Goal: Navigation & Orientation: Understand site structure

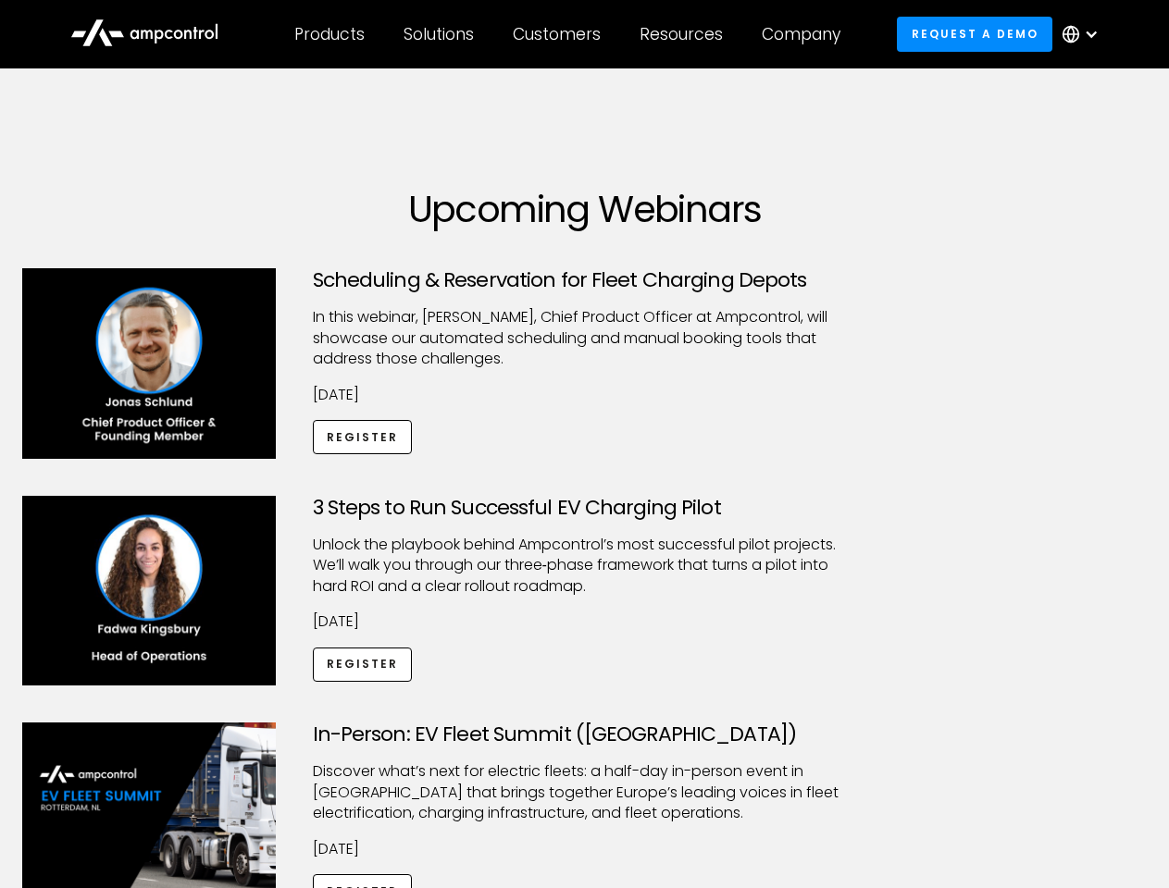
click at [569, 34] on div "Customers" at bounding box center [557, 34] width 88 height 20
click at [329, 34] on div "Products" at bounding box center [329, 34] width 70 height 20
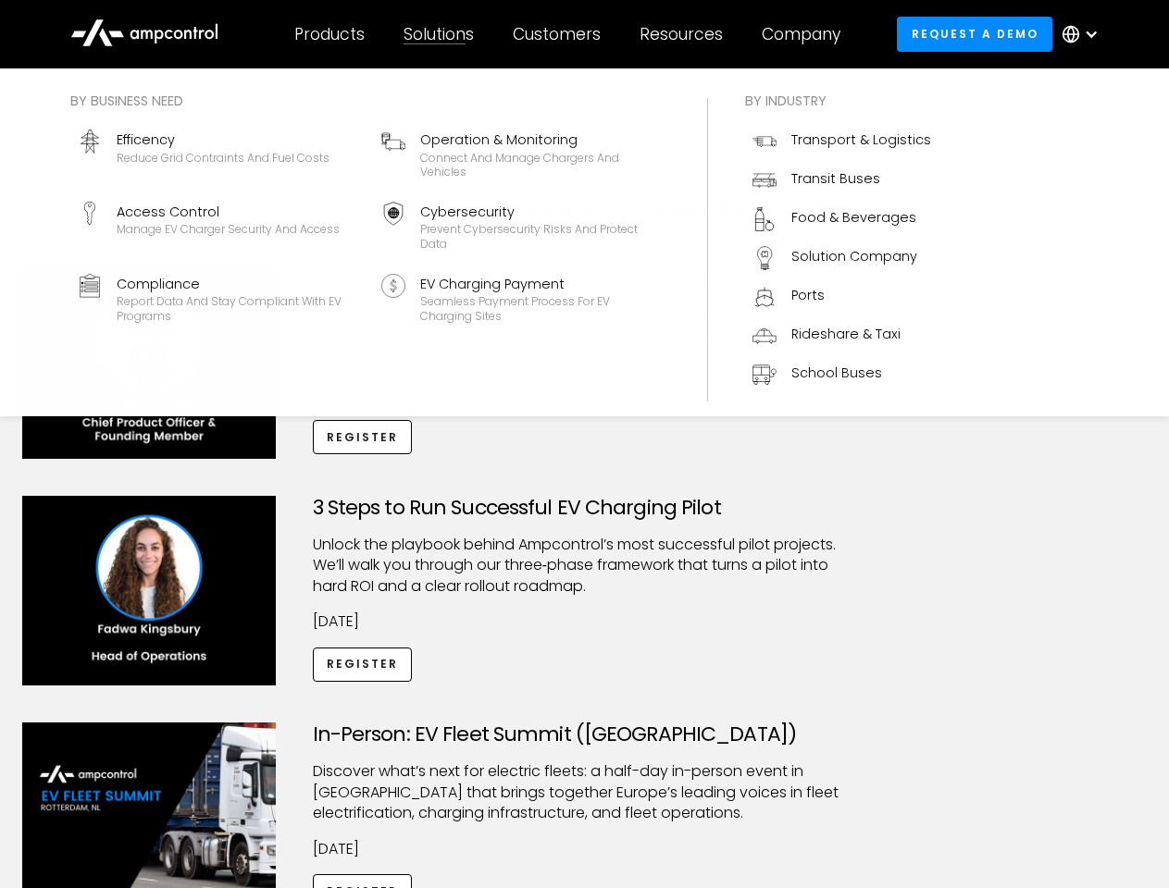
click at [440, 34] on div "Solutions" at bounding box center [438, 34] width 70 height 20
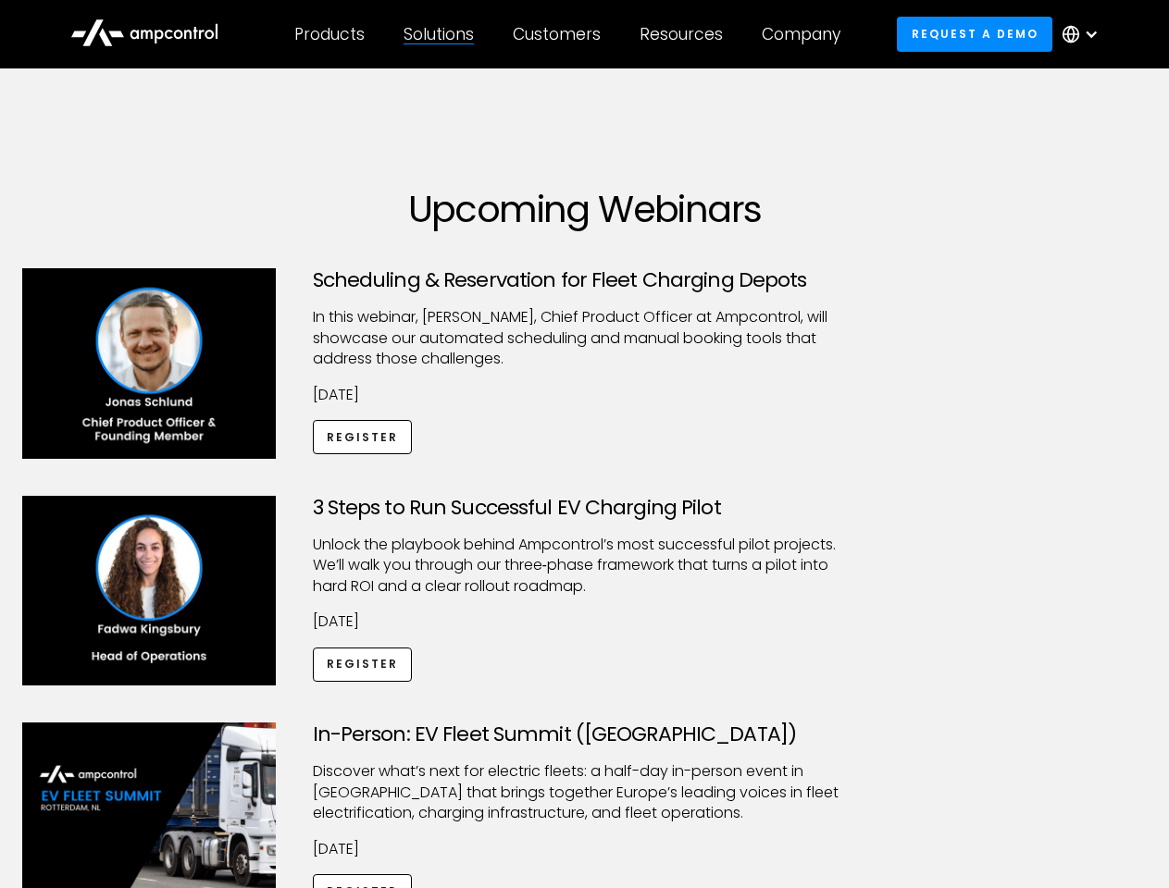
click at [560, 34] on div "Customers" at bounding box center [557, 34] width 88 height 20
click at [685, 34] on div "Resources" at bounding box center [680, 34] width 83 height 20
click at [807, 34] on div "Company" at bounding box center [801, 34] width 79 height 20
click at [1085, 34] on div at bounding box center [1091, 34] width 15 height 15
